Goal: Task Accomplishment & Management: Use online tool/utility

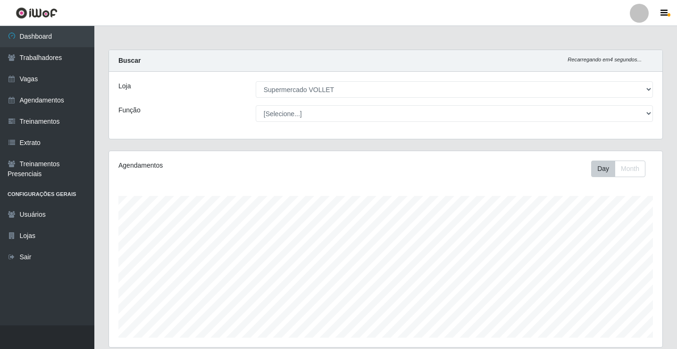
select select "72"
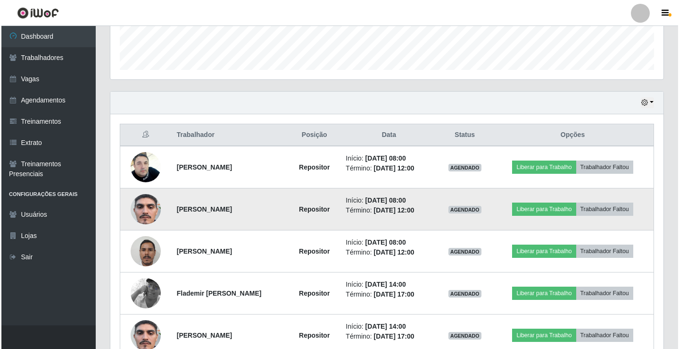
scroll to position [196, 553]
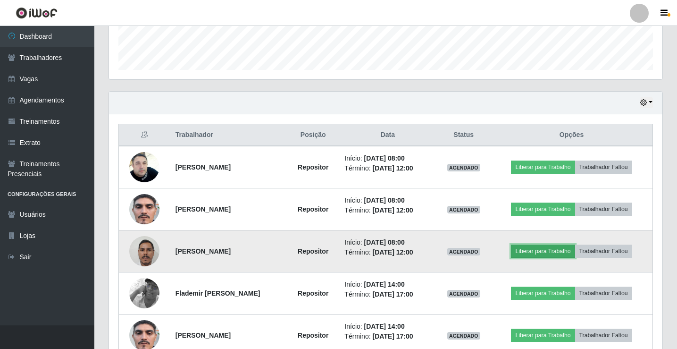
click at [546, 249] on button "Liberar para Trabalho" at bounding box center [543, 250] width 64 height 13
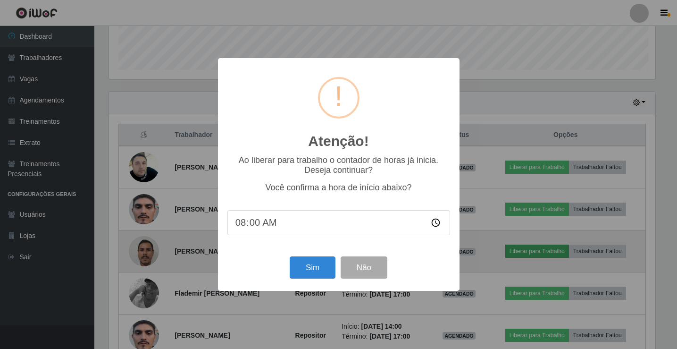
scroll to position [196, 548]
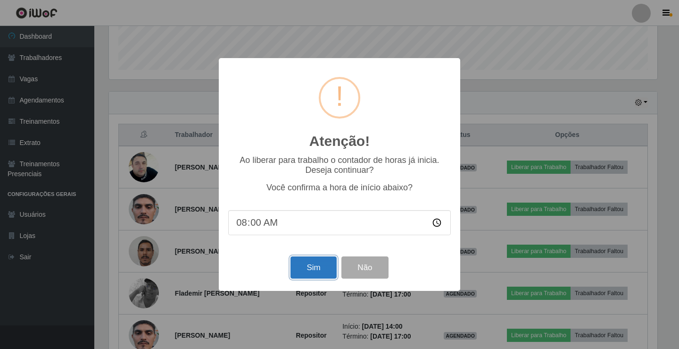
click at [308, 266] on button "Sim" at bounding box center [314, 267] width 46 height 22
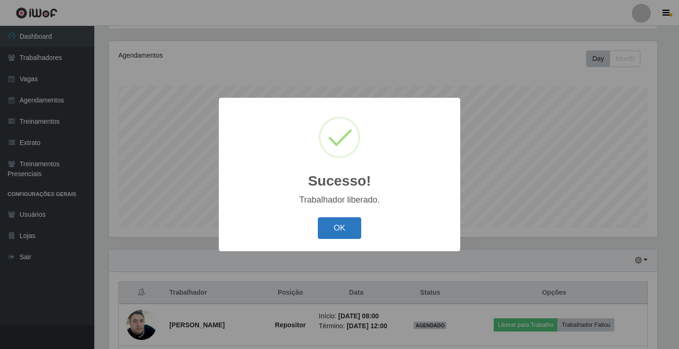
click at [336, 222] on button "OK" at bounding box center [340, 228] width 44 height 22
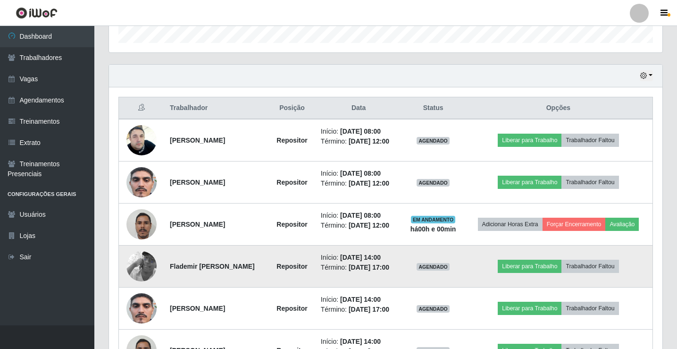
scroll to position [299, 0]
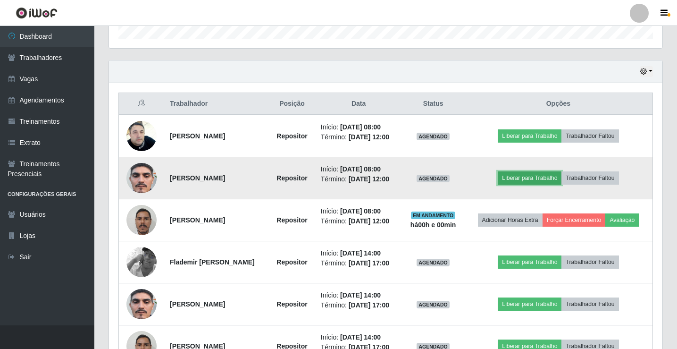
click at [523, 184] on button "Liberar para Trabalho" at bounding box center [530, 177] width 64 height 13
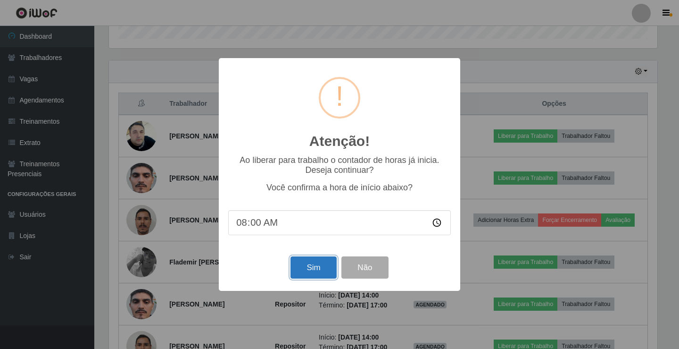
click at [304, 264] on button "Sim" at bounding box center [314, 267] width 46 height 22
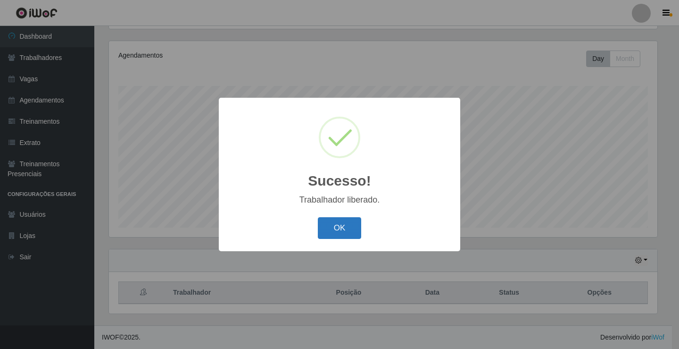
click at [338, 233] on button "OK" at bounding box center [340, 228] width 44 height 22
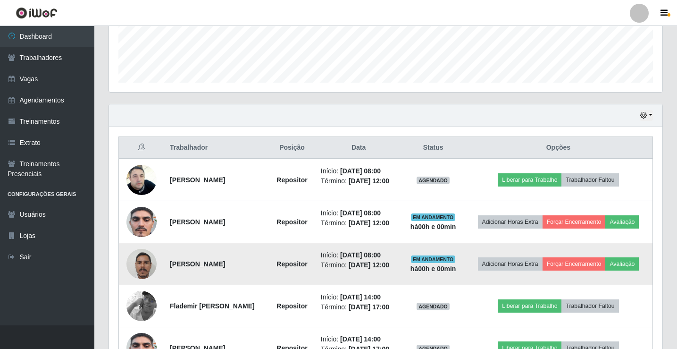
scroll to position [346, 0]
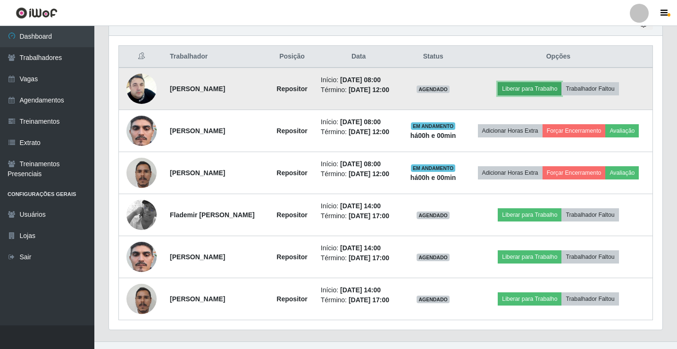
click at [521, 89] on button "Liberar para Trabalho" at bounding box center [530, 88] width 64 height 13
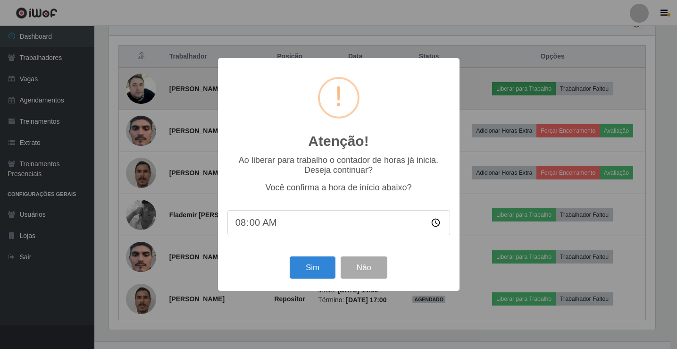
scroll to position [196, 548]
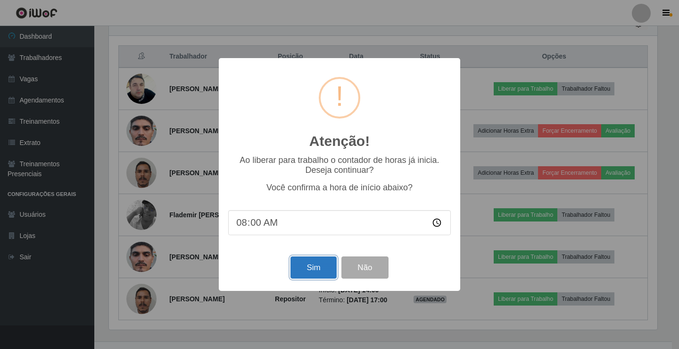
click at [311, 273] on button "Sim" at bounding box center [314, 267] width 46 height 22
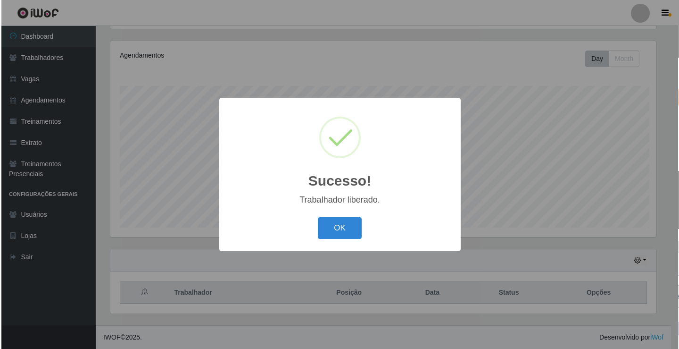
scroll to position [0, 0]
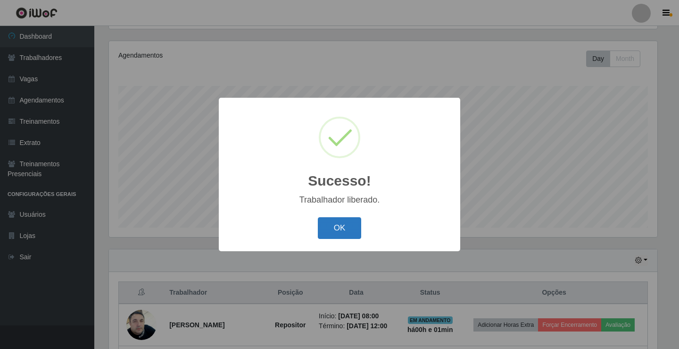
click at [336, 228] on button "OK" at bounding box center [340, 228] width 44 height 22
